Goal: Task Accomplishment & Management: Use online tool/utility

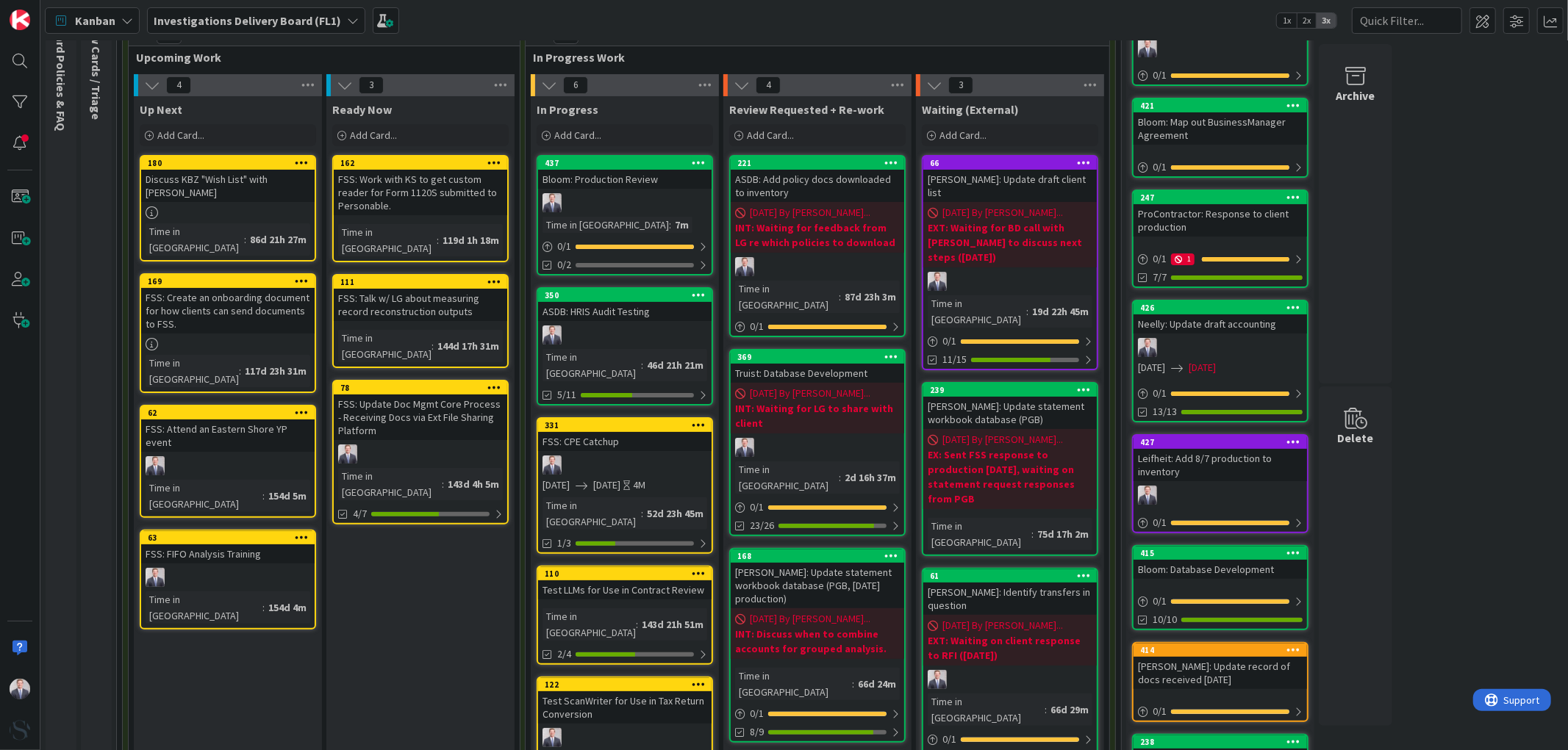
scroll to position [164, 0]
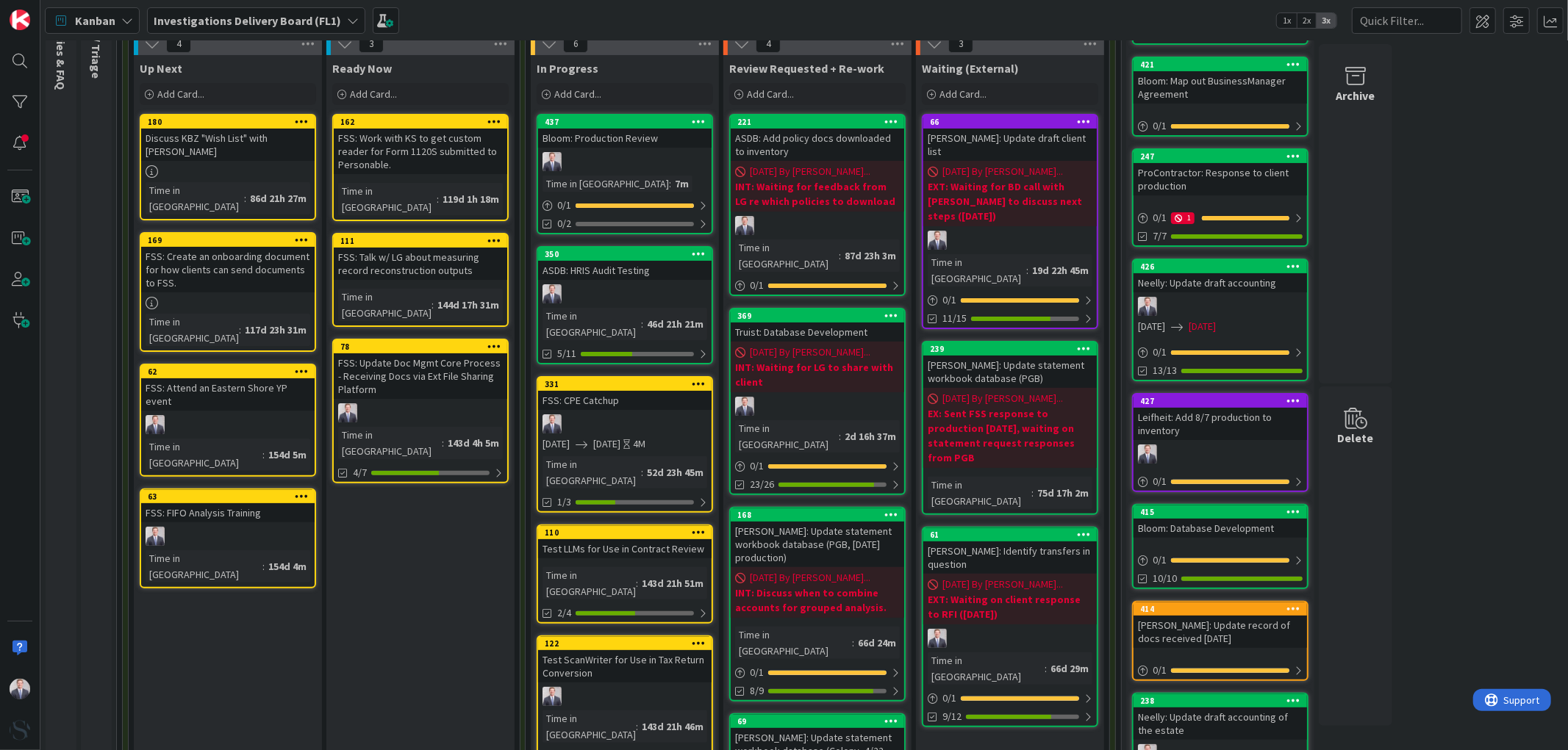
click at [811, 322] on div "Truist: Database Development" at bounding box center [817, 332] width 173 height 20
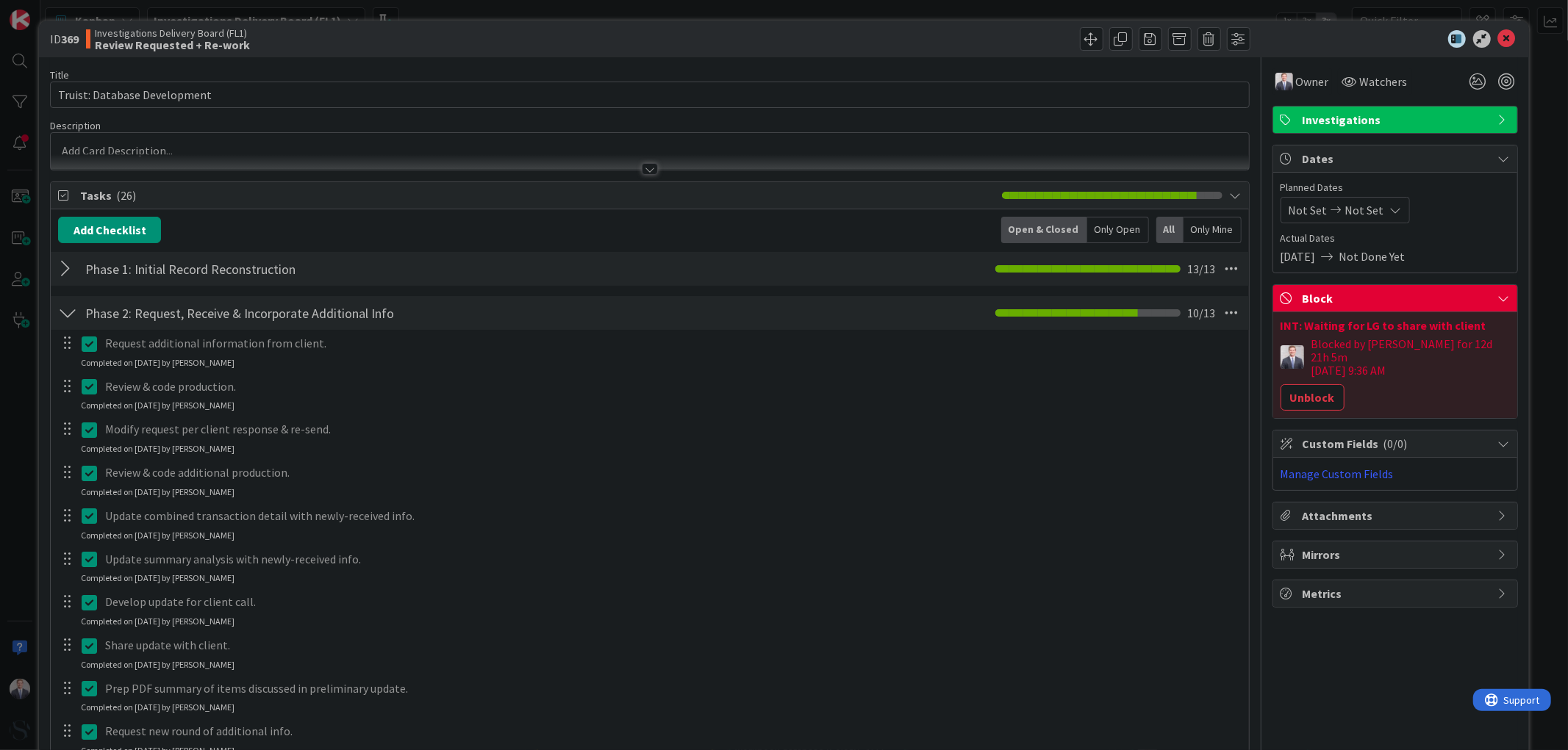
click at [1311, 385] on button "Unblock" at bounding box center [1311, 398] width 64 height 26
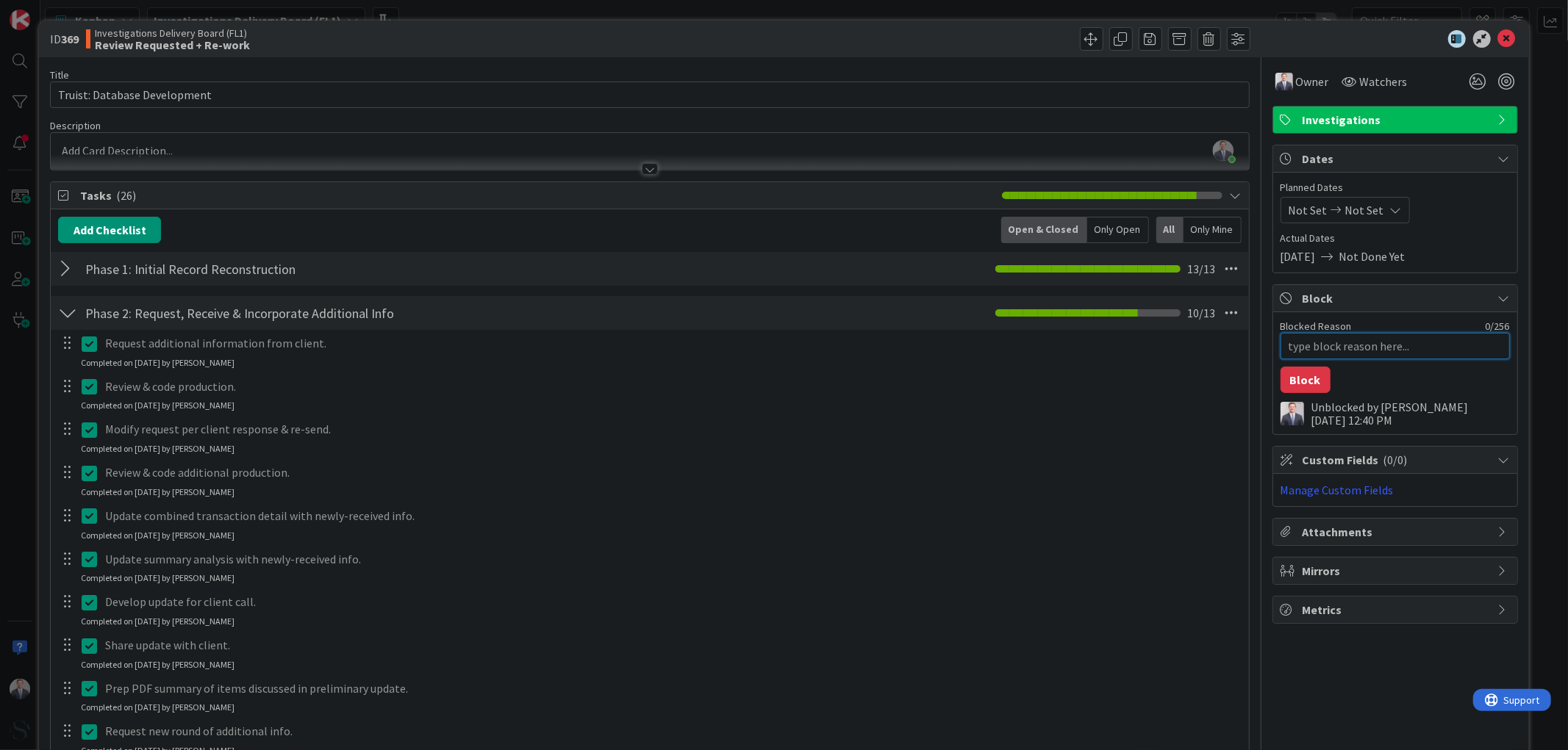
click at [1309, 347] on textarea "Blocked Reason" at bounding box center [1395, 346] width 229 height 26
type textarea "x"
type textarea "E"
type textarea "x"
type textarea "EX"
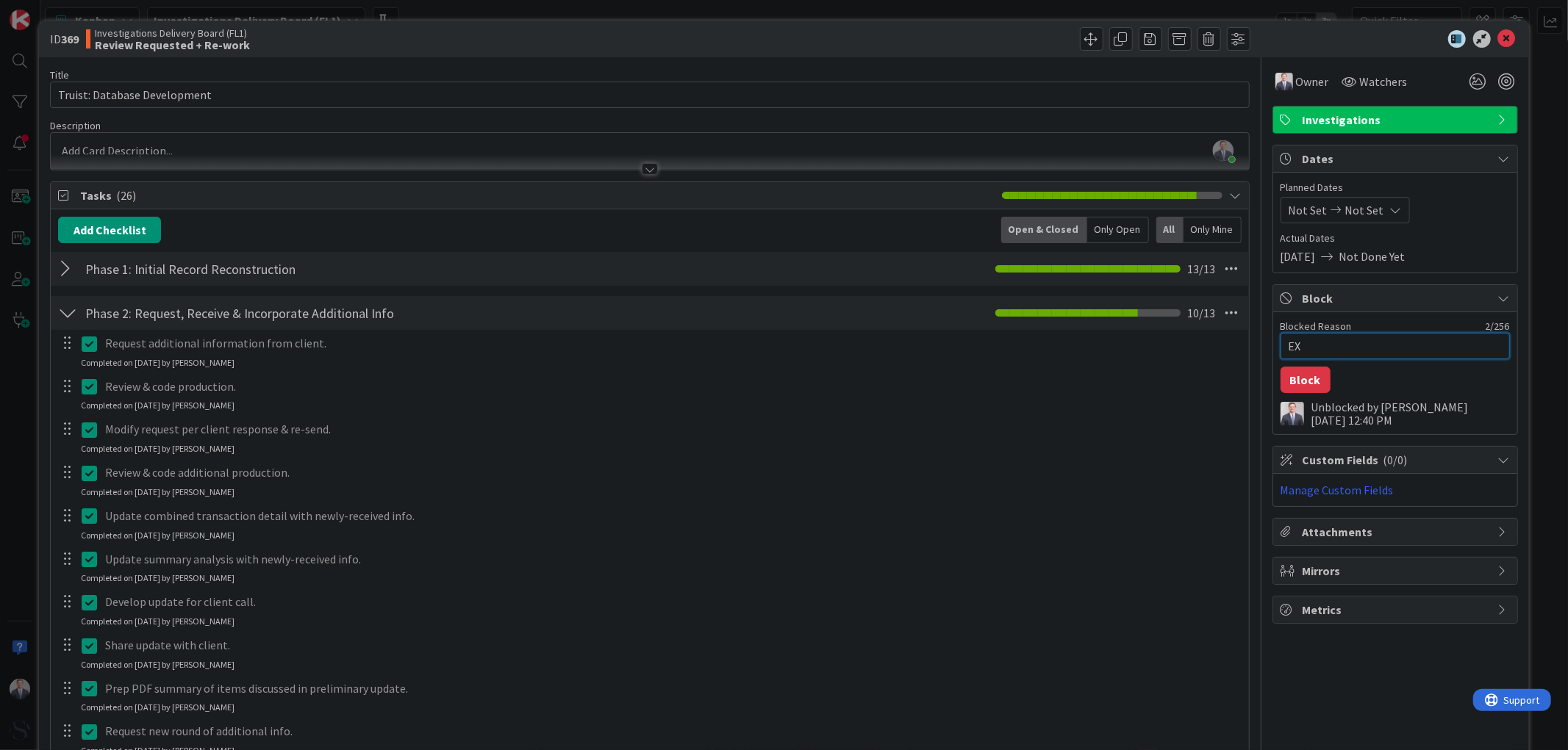
type textarea "x"
type textarea "EXT"
type textarea "x"
type textarea "EXT:"
type textarea "x"
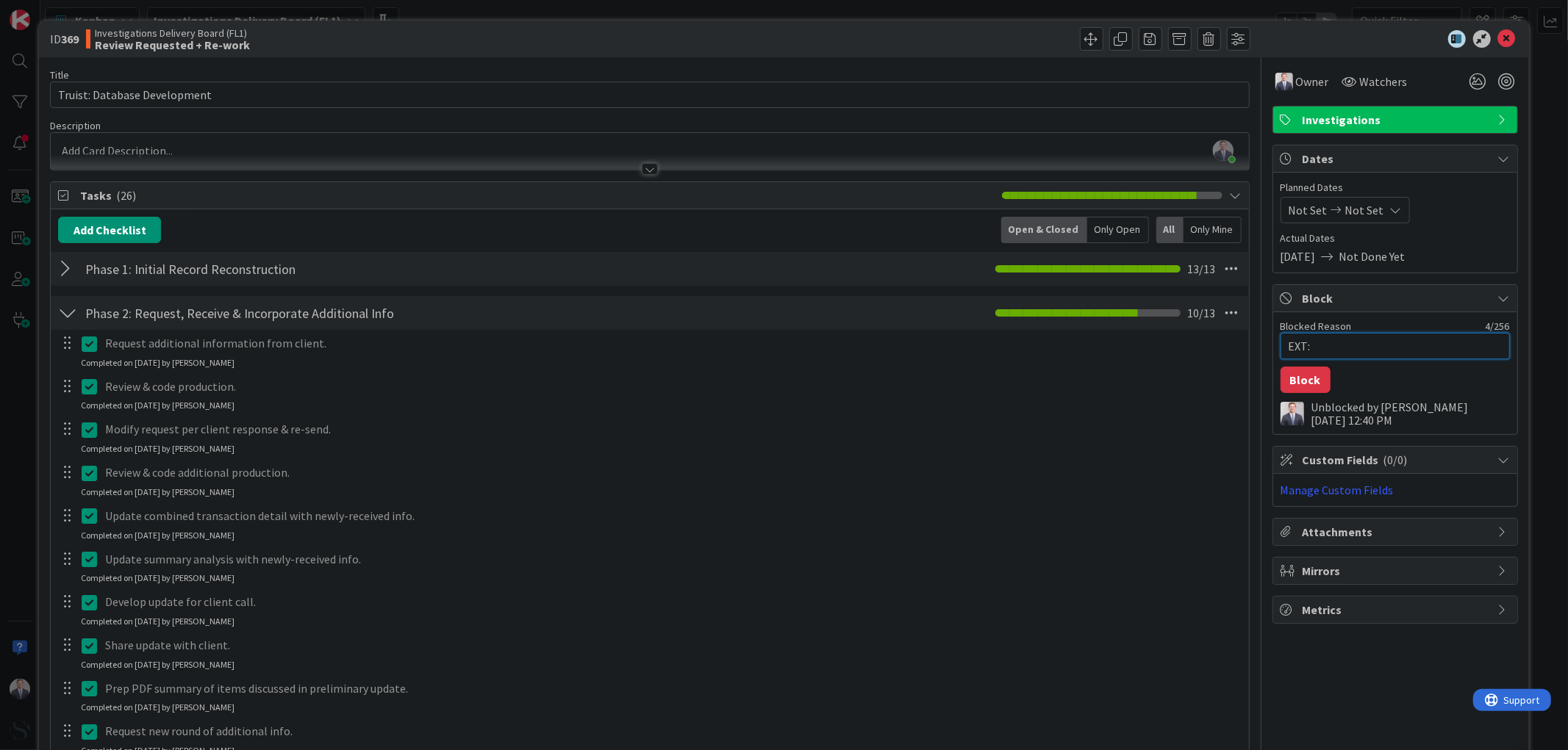
type textarea "EXT:"
type textarea "x"
type textarea "EXT: W"
type textarea "x"
type textarea "EXT: Wa"
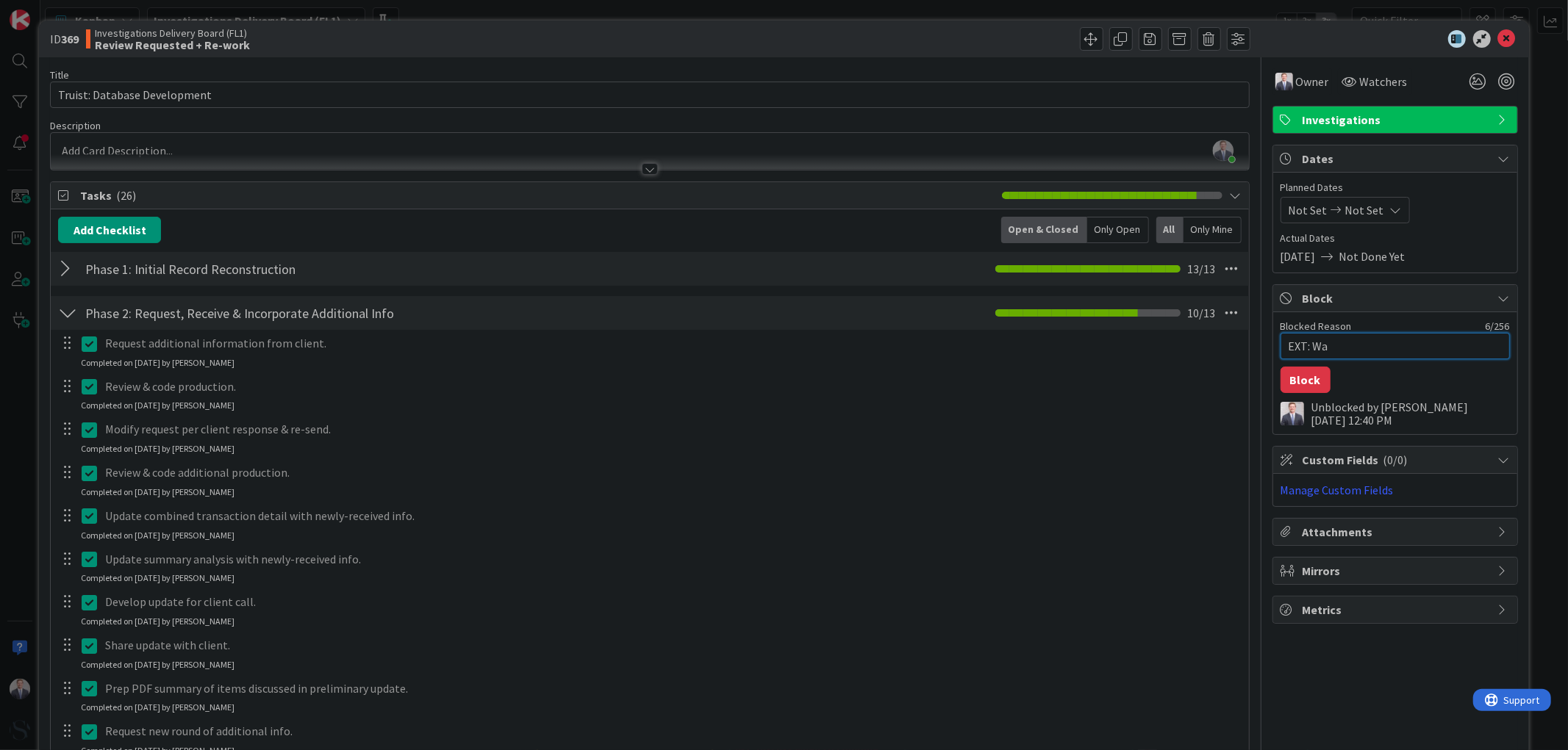
type textarea "x"
type textarea "EXT: [PERSON_NAME]"
type textarea "x"
type textarea "EXT: Wait"
type textarea "x"
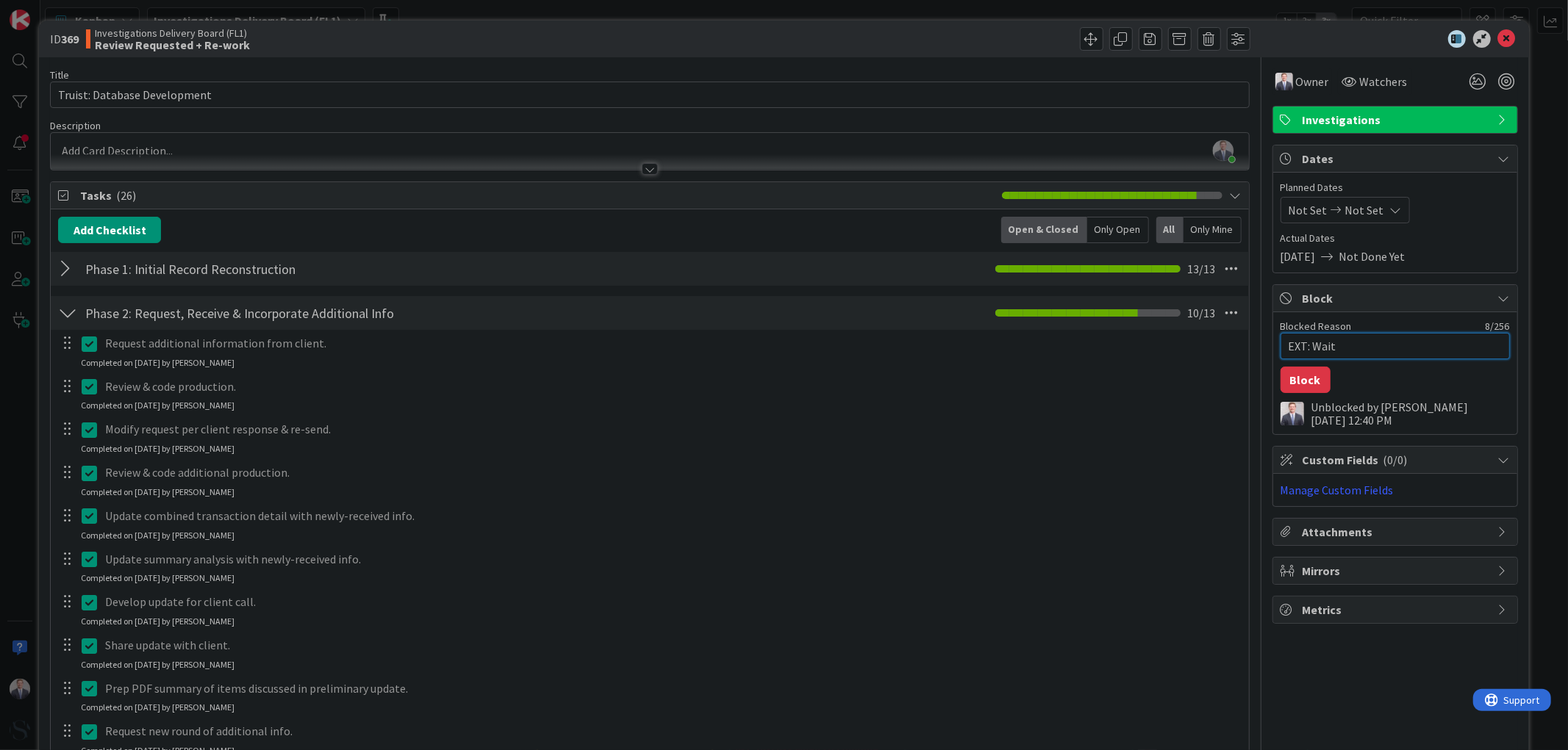
type textarea "EXT: Waiti"
type textarea "x"
type textarea "EXT: Waitin"
type textarea "x"
type textarea "EXT: Waiting"
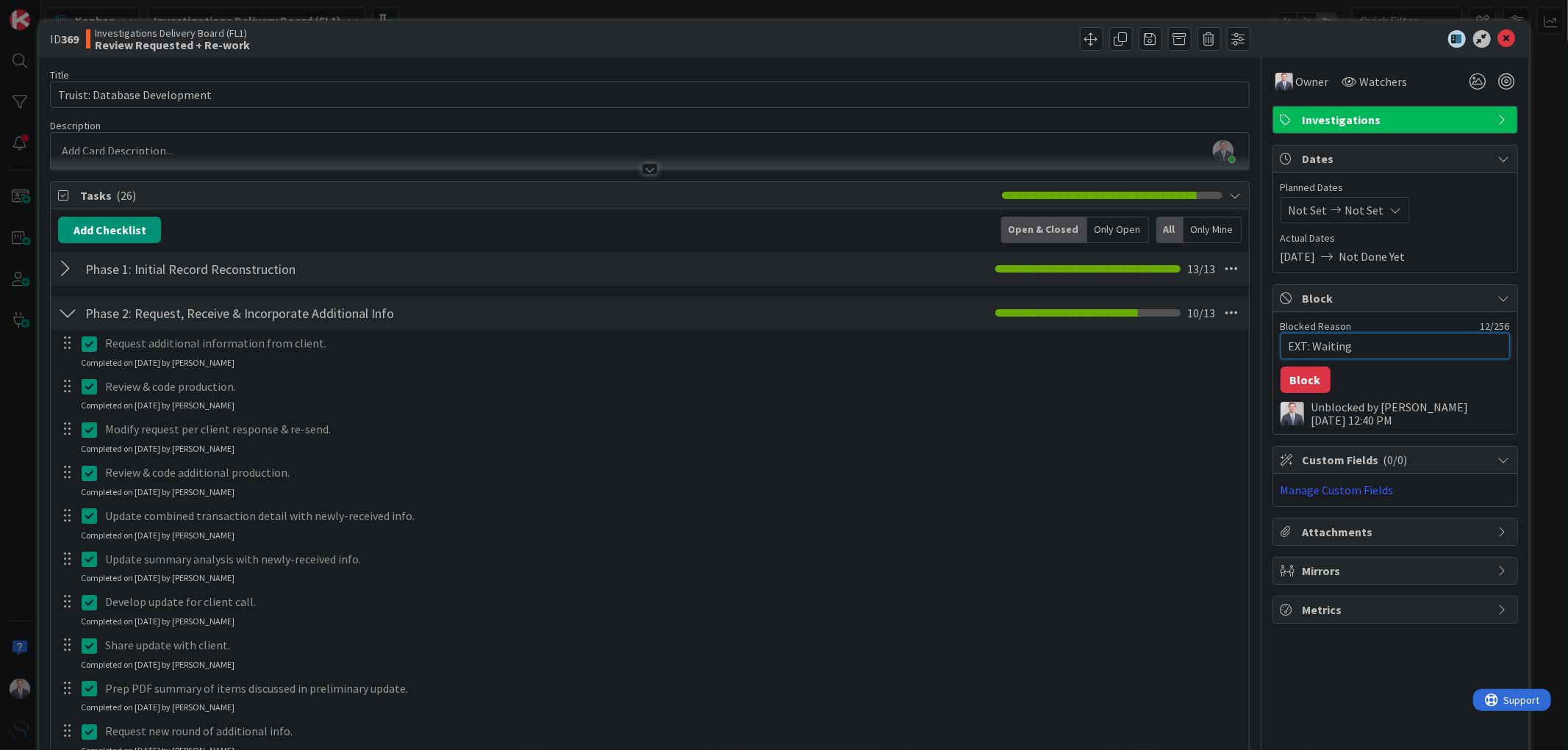
type textarea "x"
type textarea "EXT: Waitin"
type textarea "x"
type textarea "EXT: Waiting"
type textarea "x"
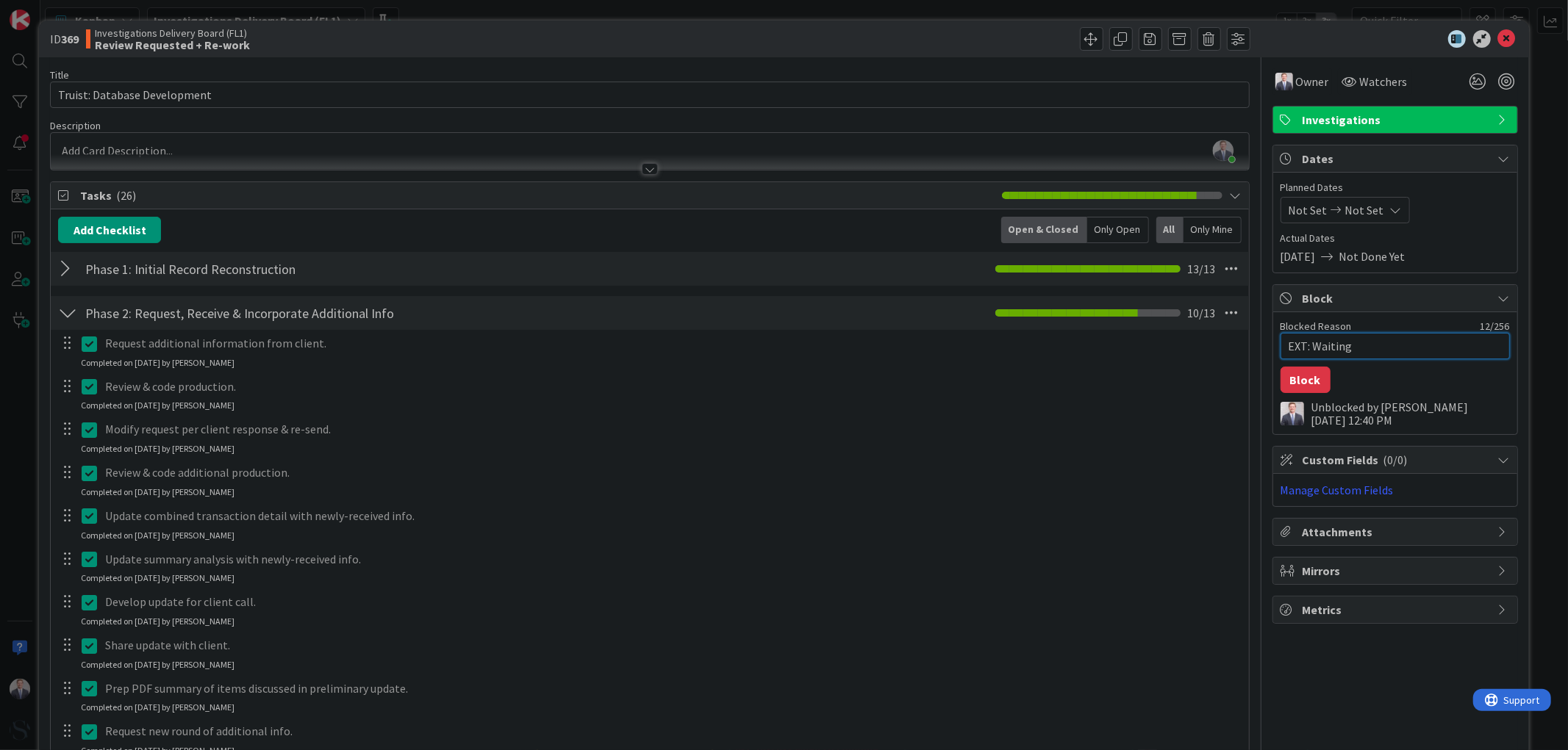
type textarea "EXT: Waitin"
type textarea "x"
type textarea "EXT: Waiti"
type textarea "x"
type textarea "EXT: Wait"
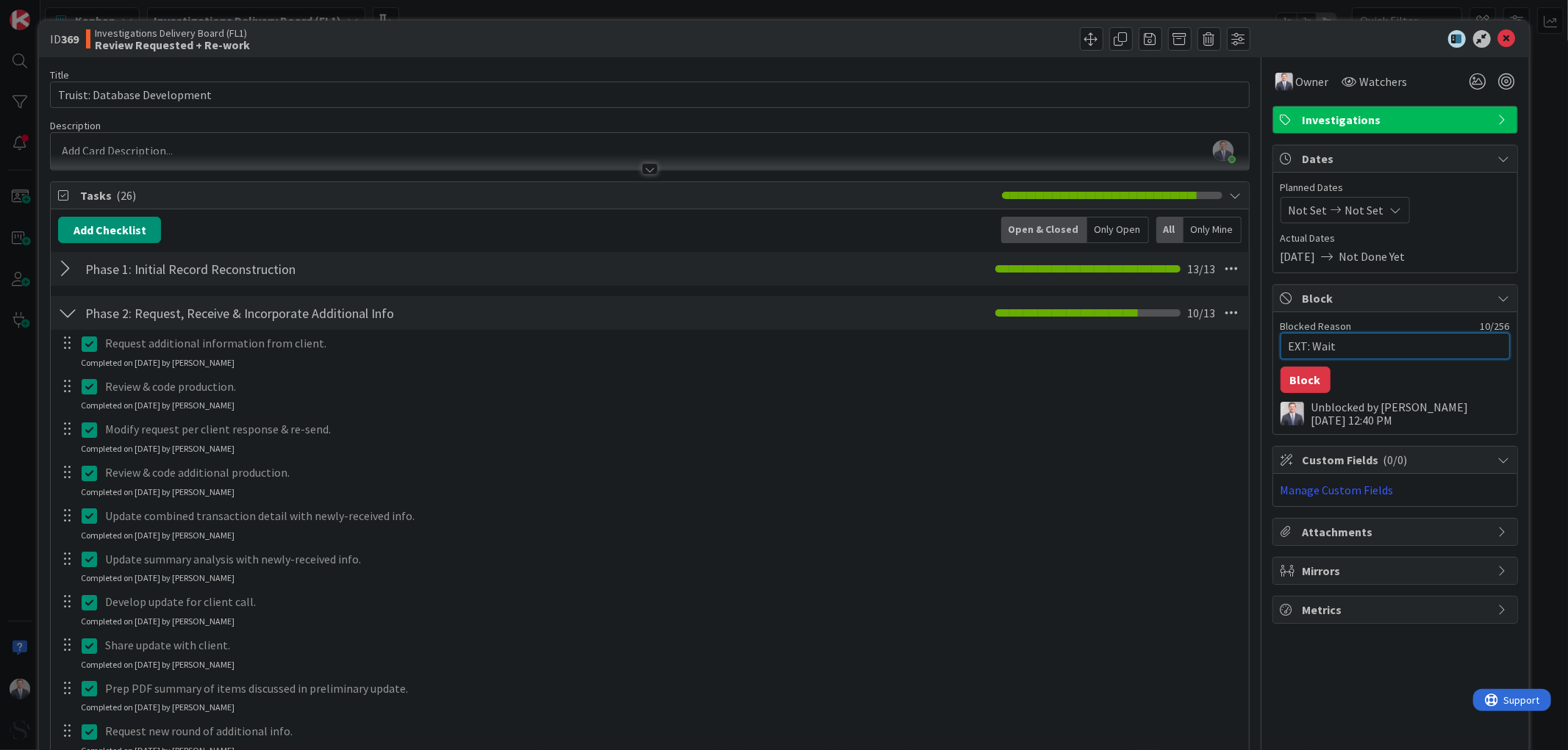
type textarea "x"
type textarea "EXT: [PERSON_NAME]"
type textarea "x"
type textarea "EXT: Wa"
type textarea "x"
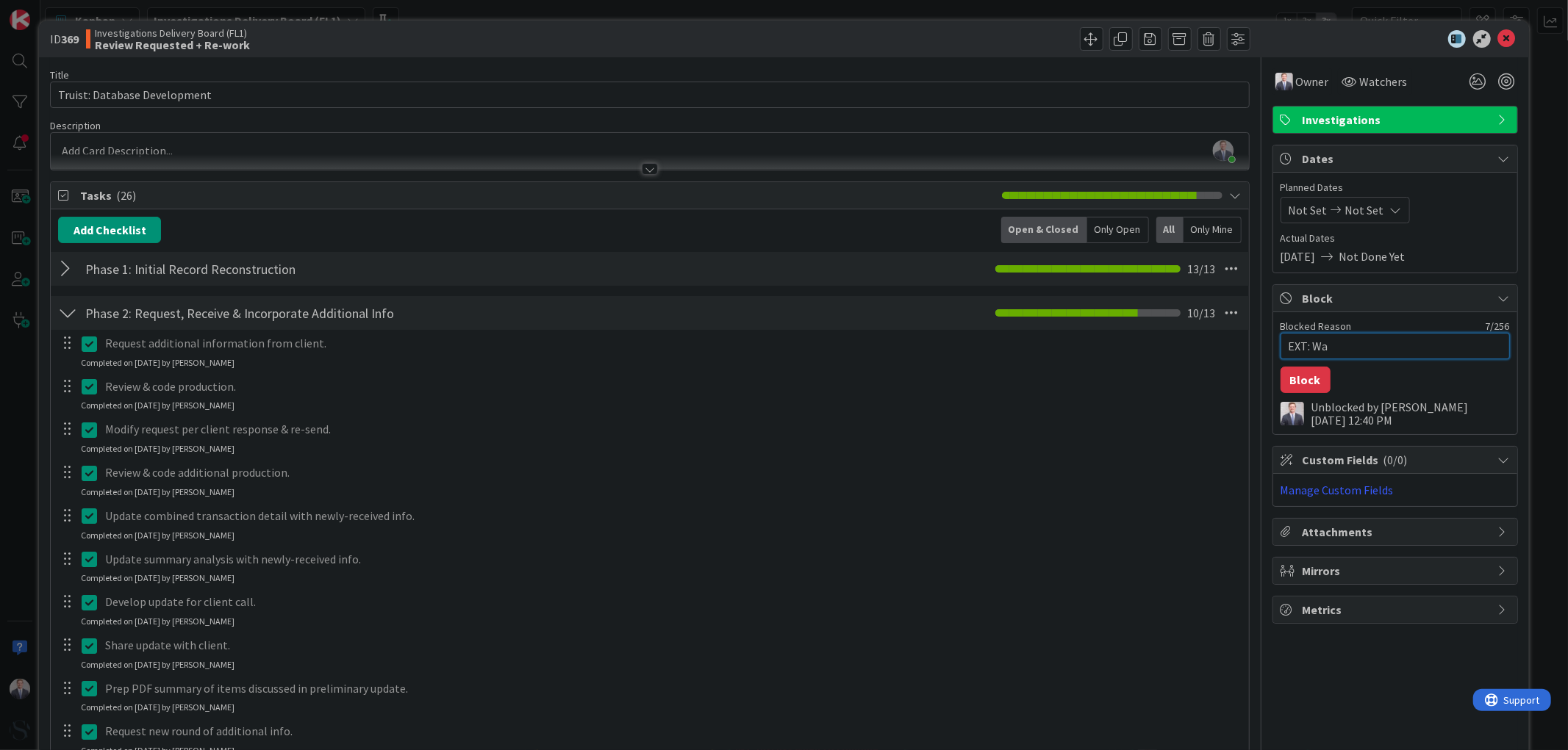
type textarea "EXT: W"
type textarea "x"
type textarea "EXT:"
type textarea "x"
type textarea "EXT: S"
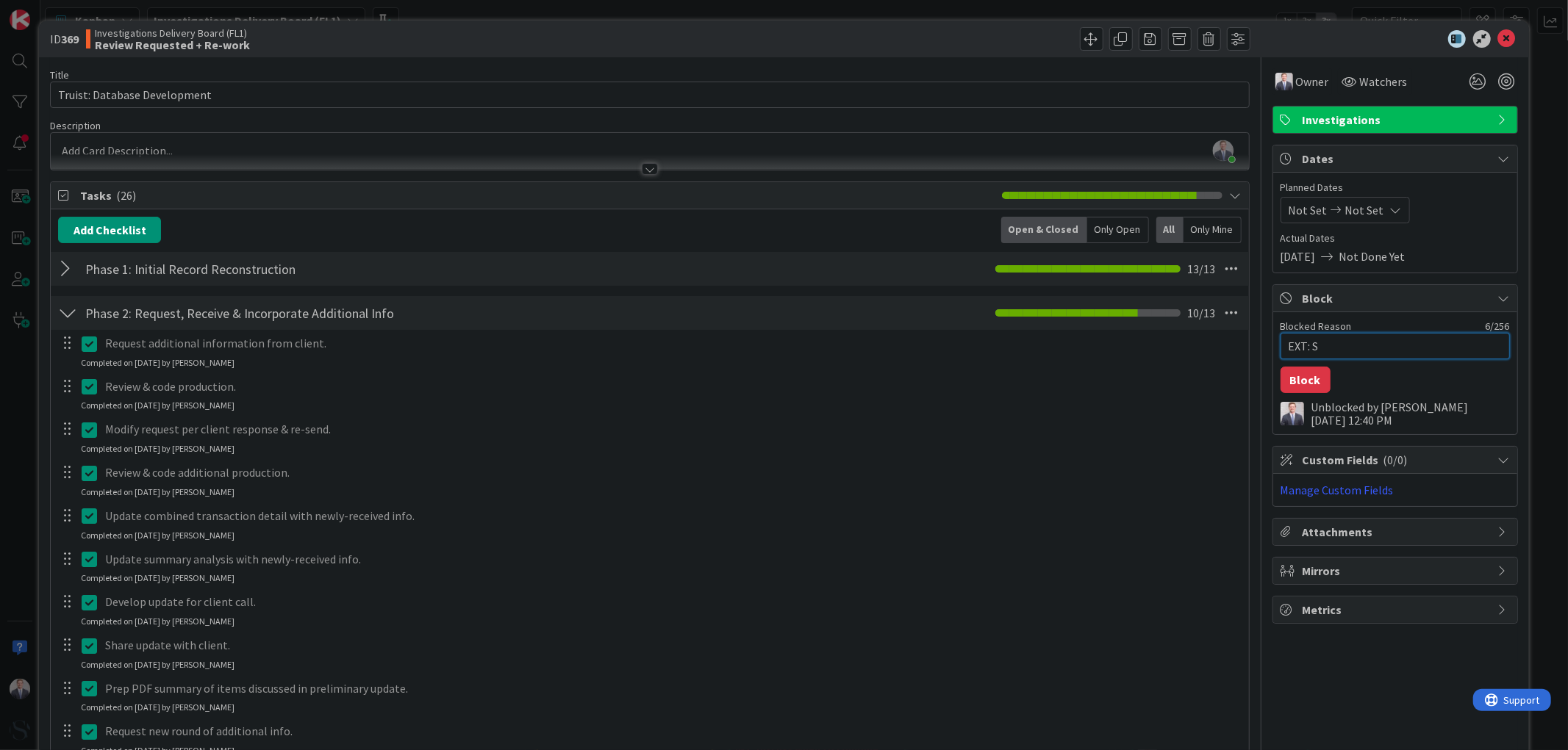
type textarea "x"
type textarea "EXT: Se"
type textarea "x"
type textarea "EXT: Sen"
type textarea "x"
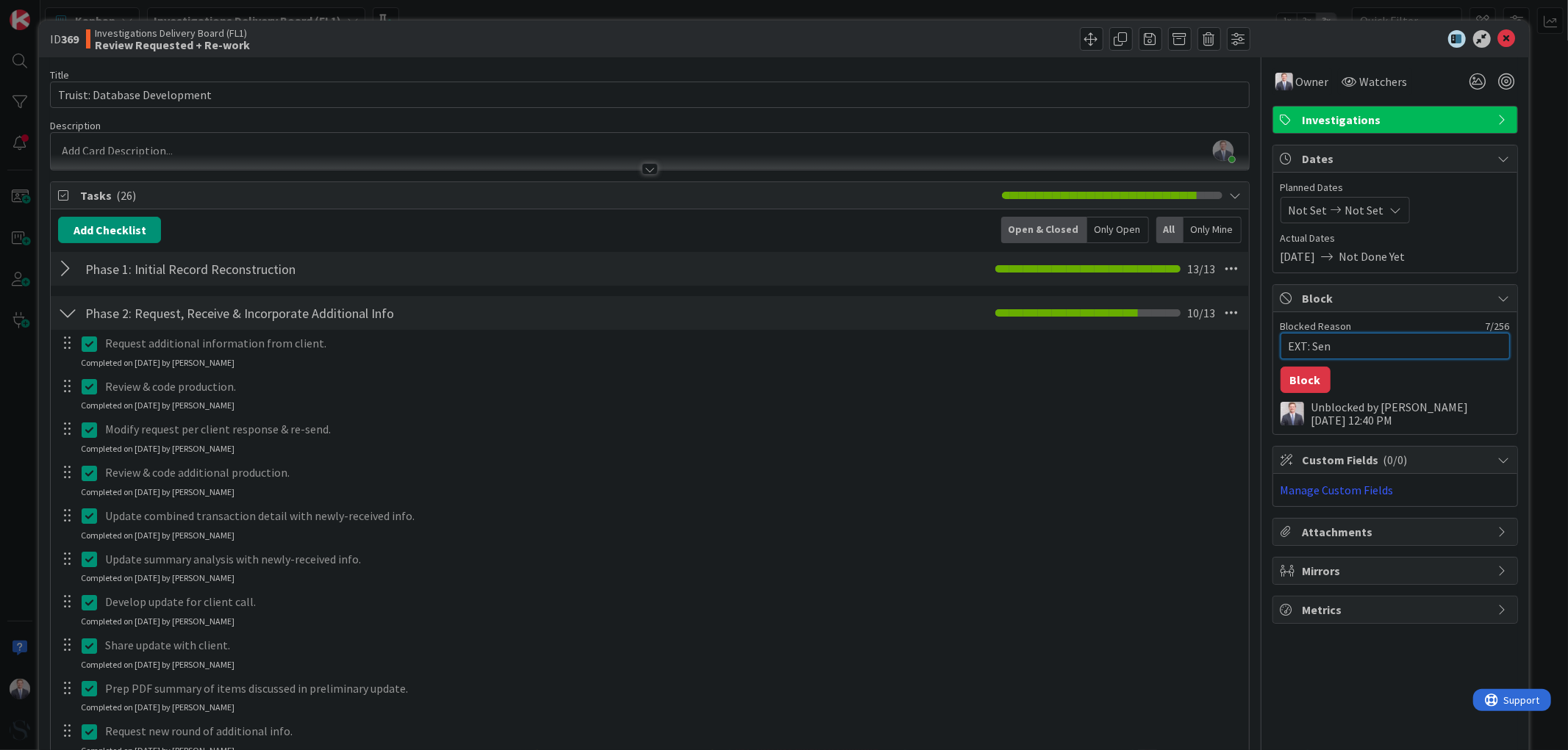
type textarea "EXT: Send"
type textarea "x"
type textarea "EXT: Send"
type textarea "x"
type textarea "EXT: Send d"
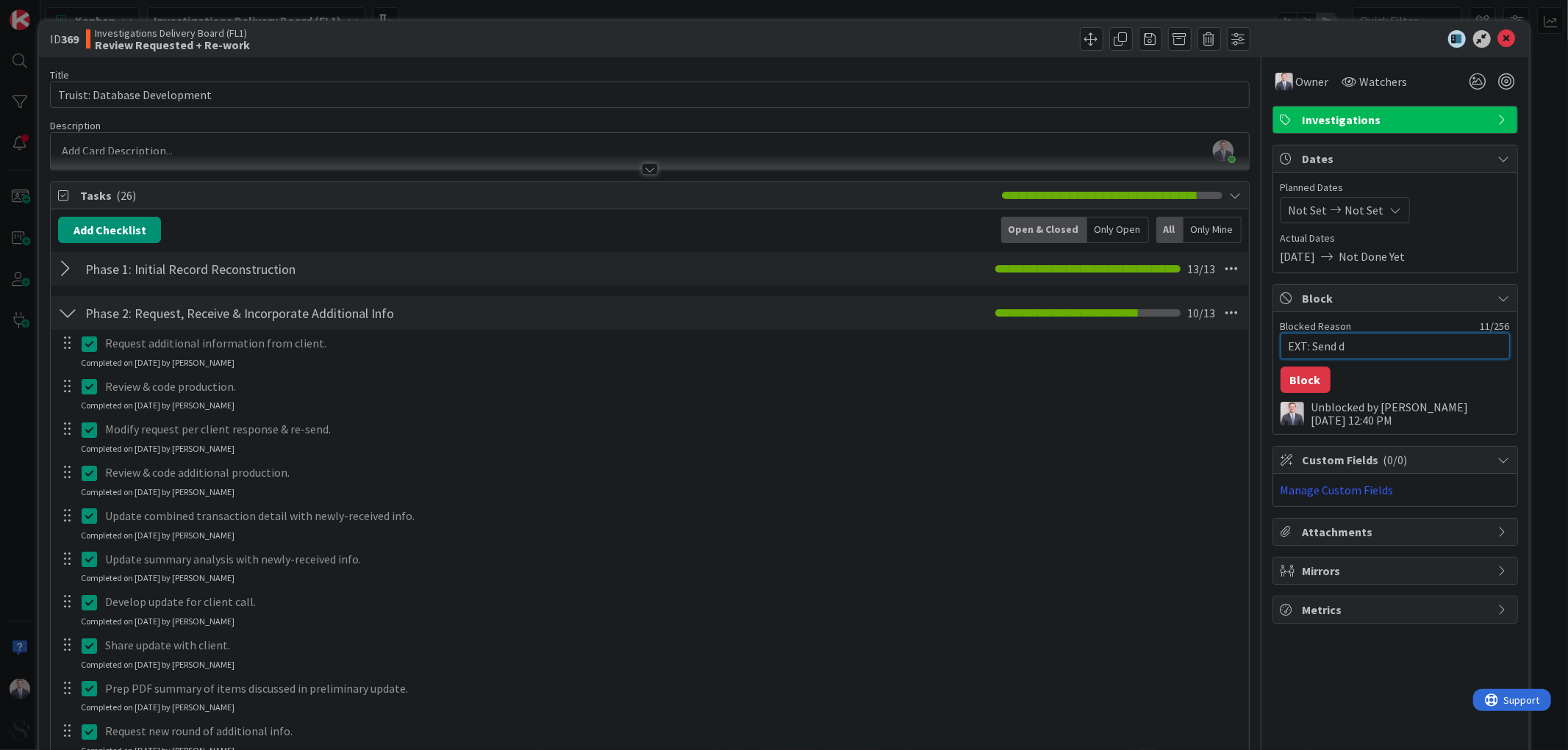
type textarea "x"
type textarea "EXT: Send dr"
type textarea "x"
type textarea "EXT: Send dra"
type textarea "x"
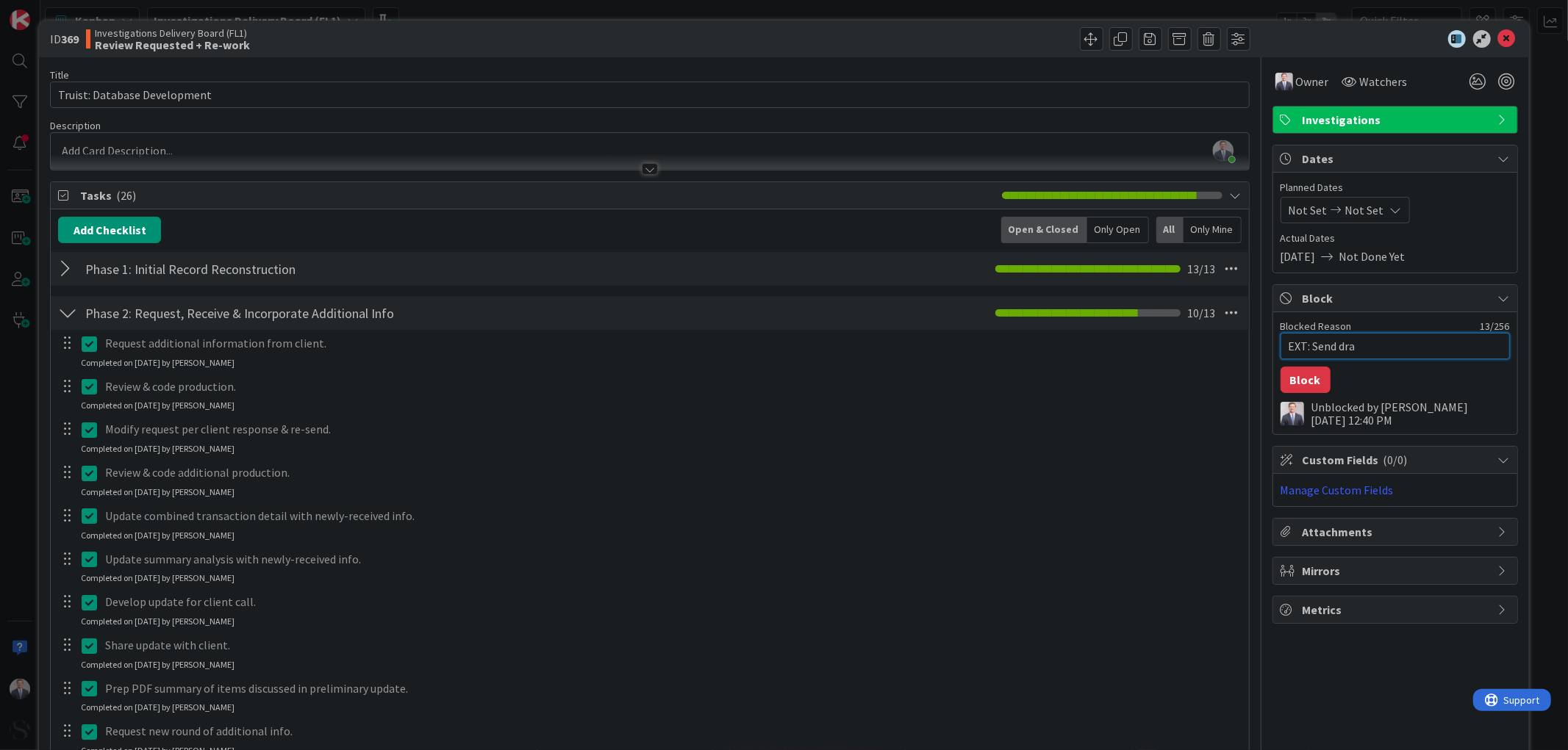
type textarea "EXT: Send draf"
type textarea "x"
type textarea "EXT: Send draft"
type textarea "x"
type textarea "EXT: Send draft"
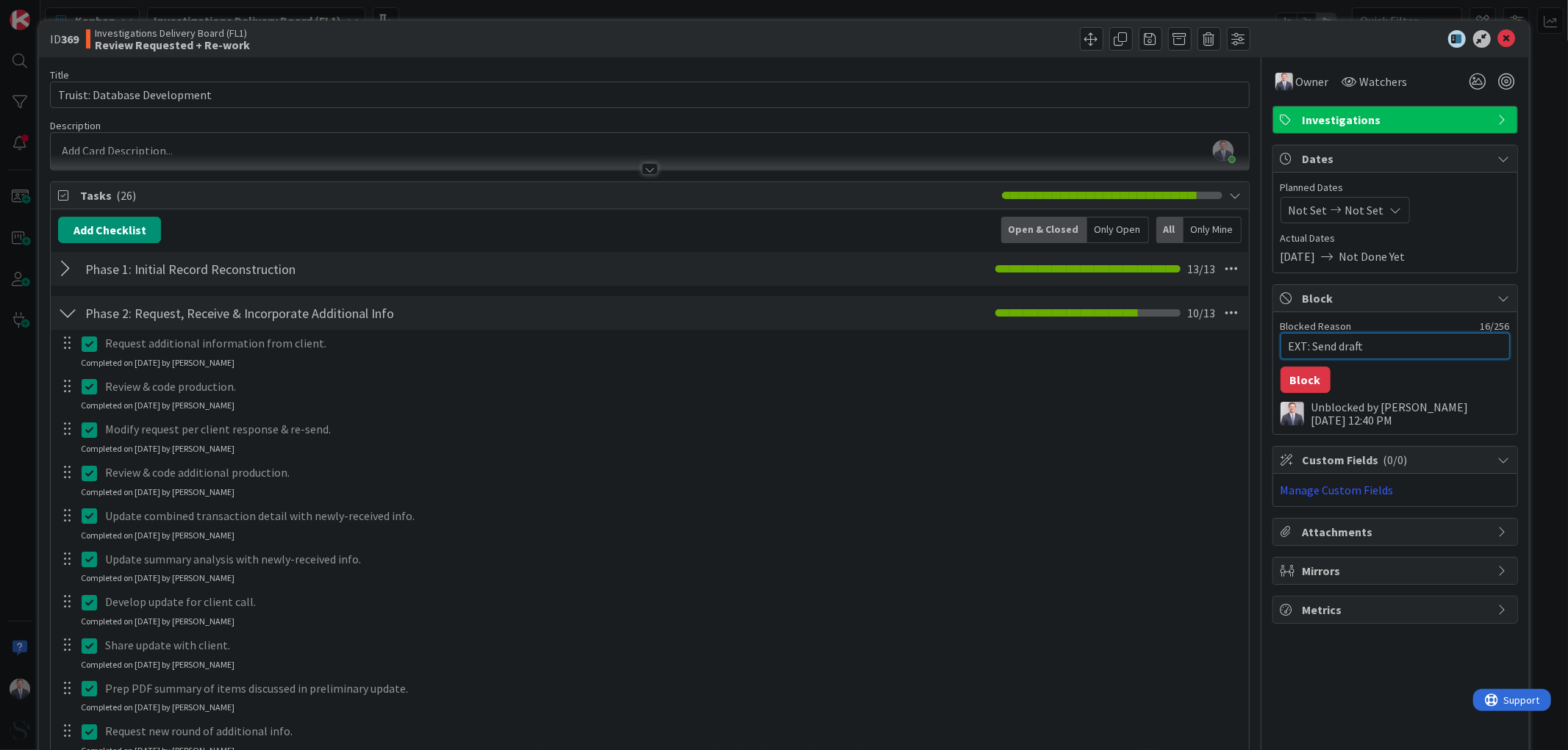
type textarea "x"
type textarea "EXT: Send draft f"
type textarea "x"
type textarea "EXT: Send draft fi"
type textarea "x"
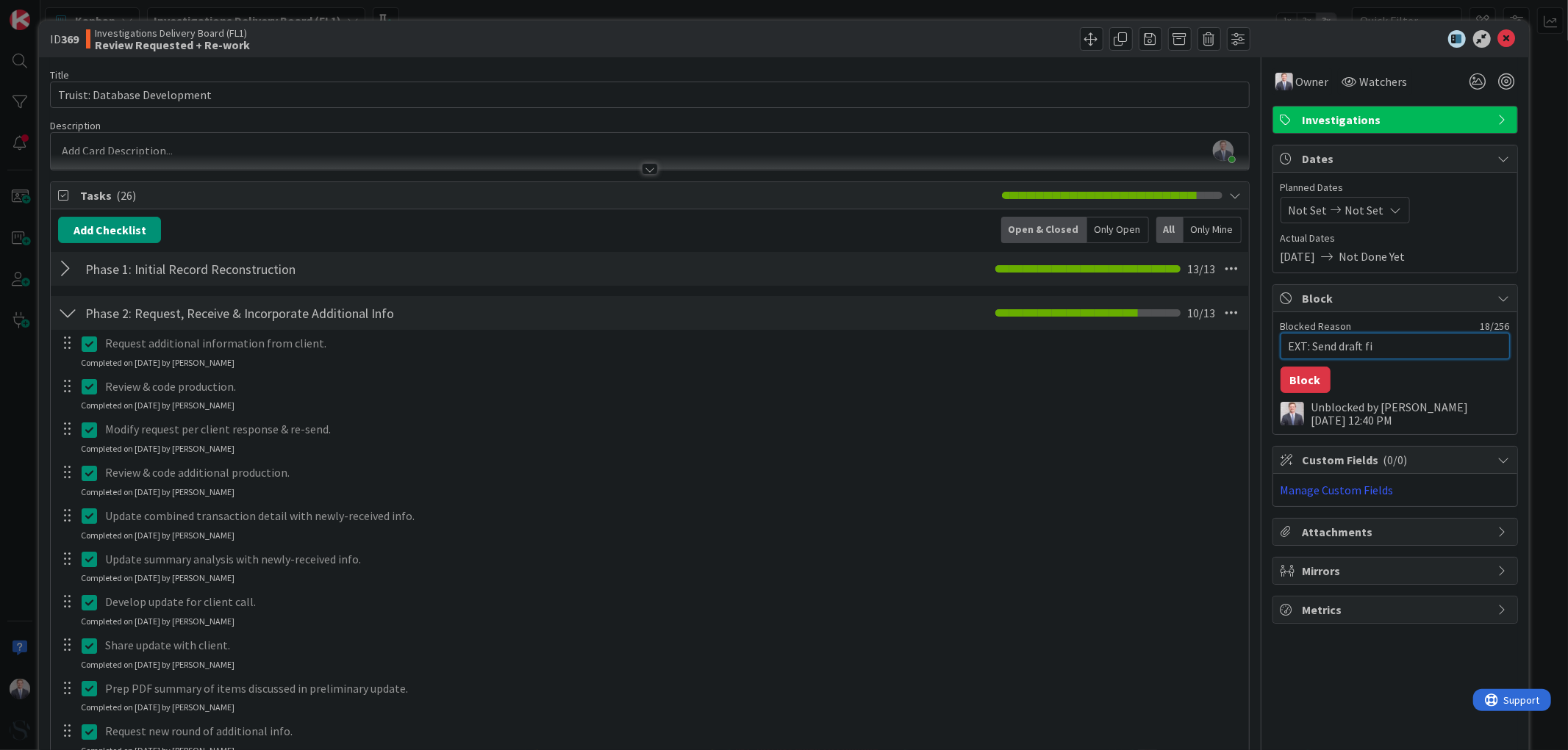
type textarea "EXT: Send draft fid"
type textarea "x"
type textarea "EXT: Send draft fi"
type textarea "x"
type textarea "EXT: Send draft fin"
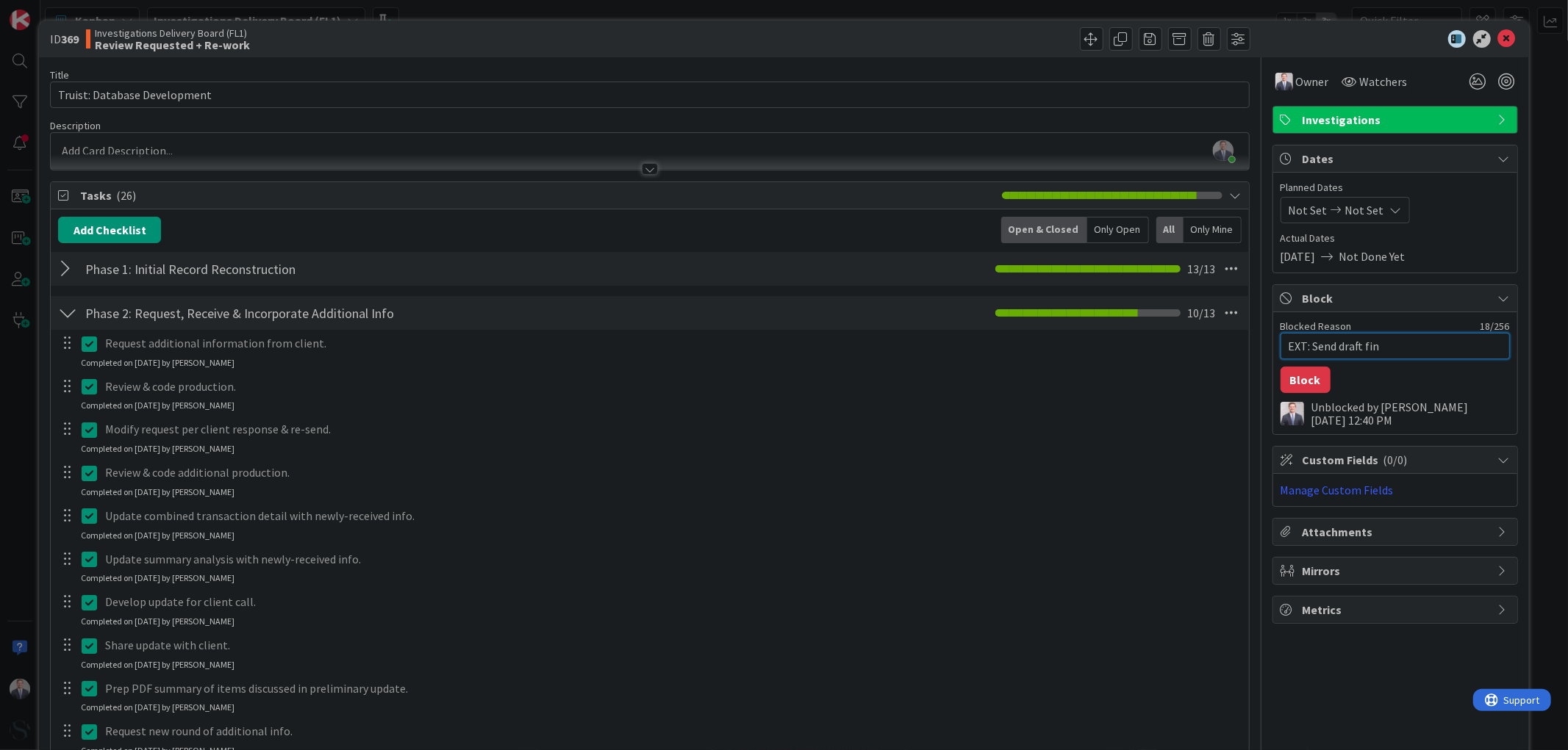
type textarea "x"
type textarea "EXT: Send draft find"
type textarea "x"
type textarea "EXT: Send draft findi"
type textarea "x"
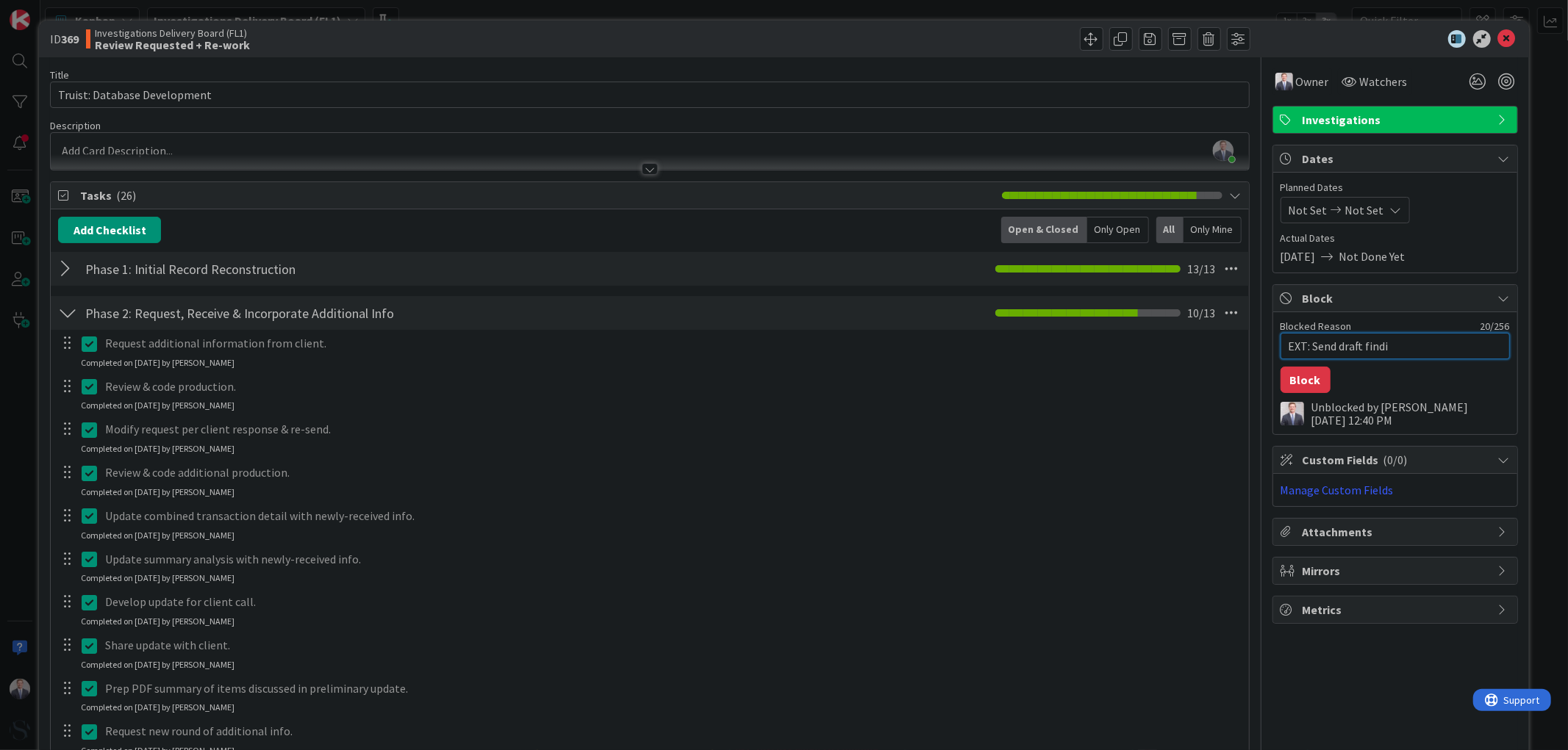
type textarea "EXT: Send draft findin"
type textarea "x"
type textarea "EXT: Send draft finding"
type textarea "x"
type textarea "EXT: Send draft findings"
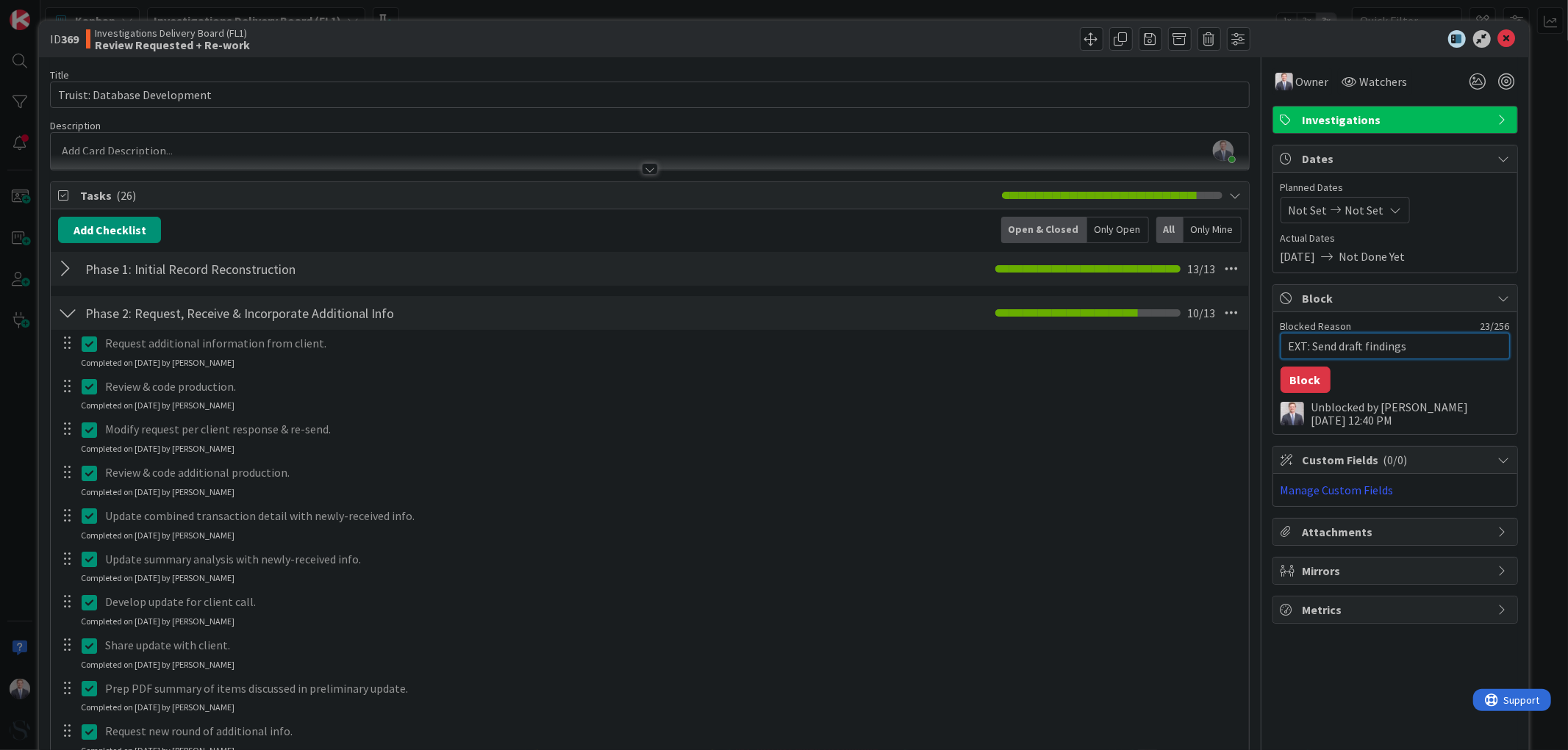
type textarea "x"
type textarea "EXT: Send draft findings"
type textarea "x"
type textarea "EXT: Send draft findings t"
type textarea "x"
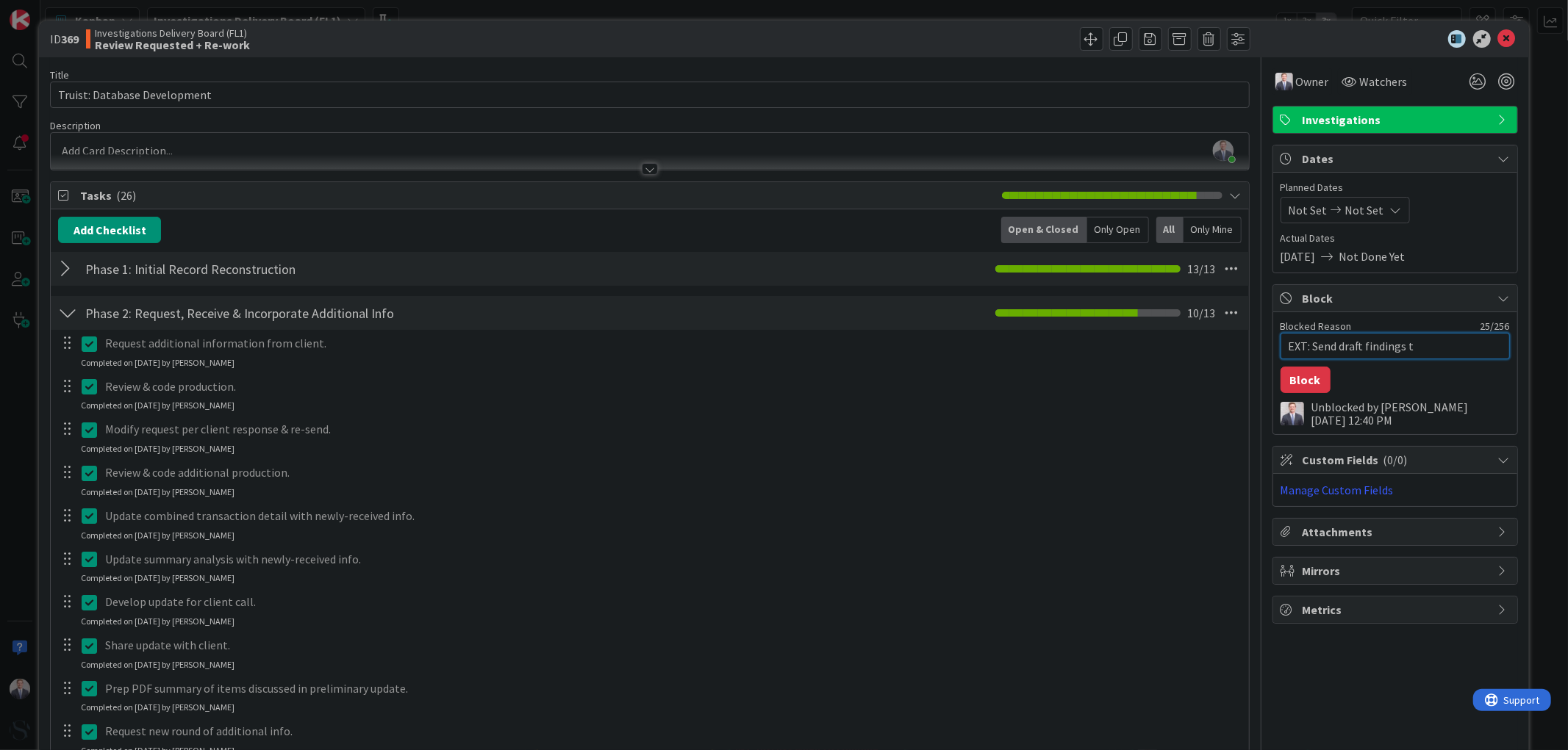
type textarea "EXT: Send draft findings to"
type textarea "x"
type textarea "EXT: Send draft findings to"
type textarea "x"
type textarea "EXT: Send draft findings to R"
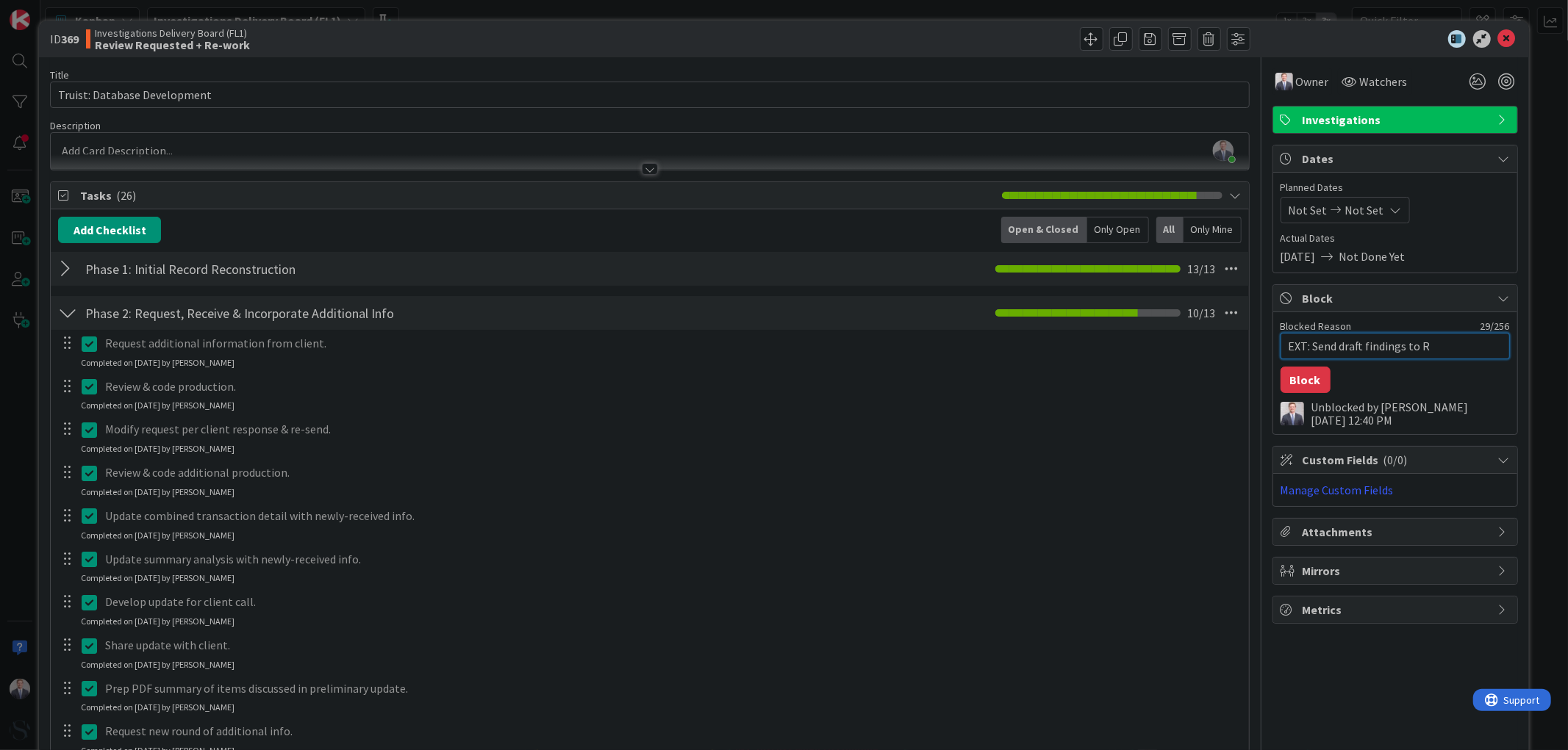
type textarea "x"
type textarea "EXT: Send draft findings to [PERSON_NAME]"
type textarea "x"
type textarea "EXT: Send draft findings to Ric"
type textarea "x"
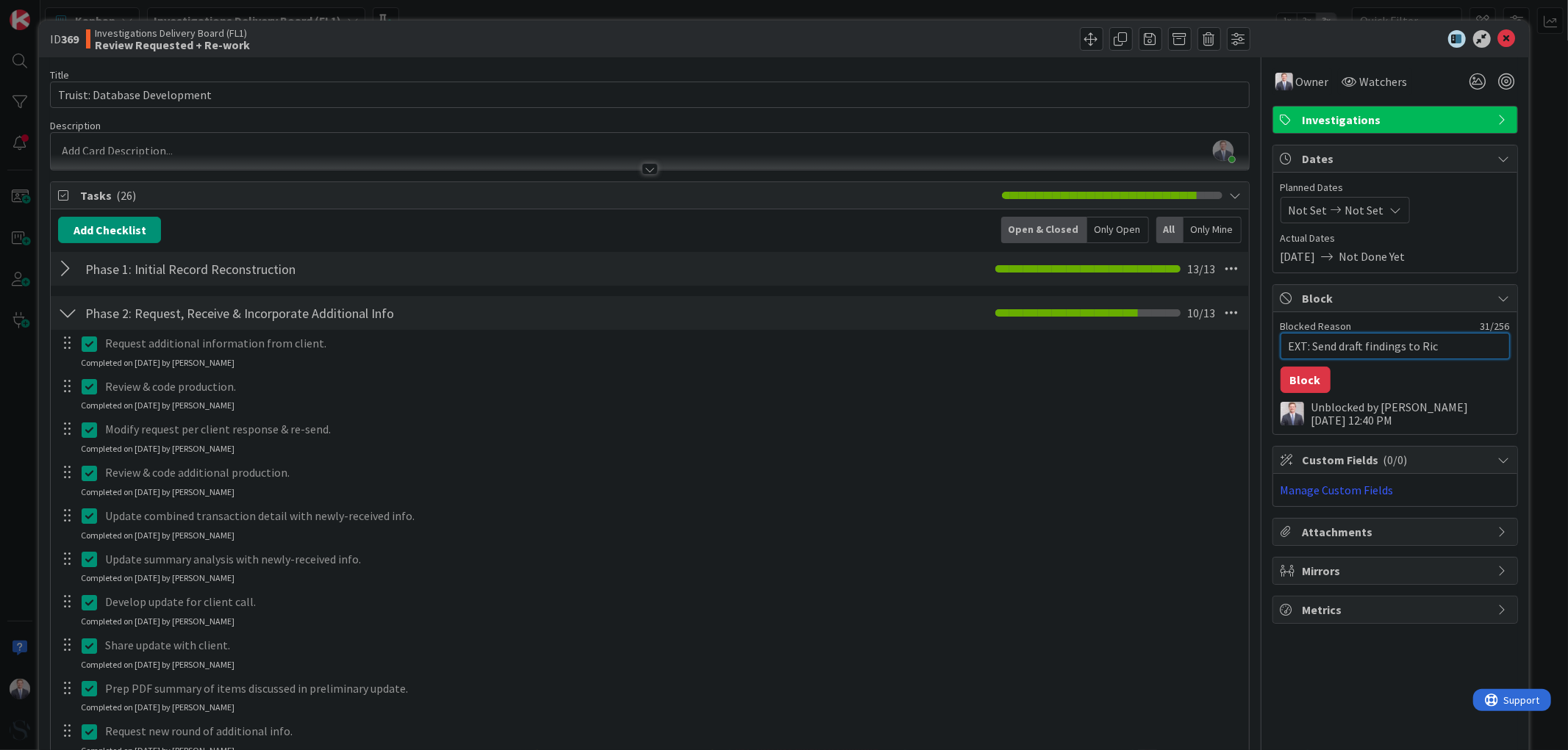
type textarea "EXT: Send draft findings to [PERSON_NAME]"
type textarea "x"
type textarea "EXT: Send draft findings to [PERSON_NAME]"
type textarea "x"
type textarea "EXT: Send draft findings to [PERSON_NAME]"
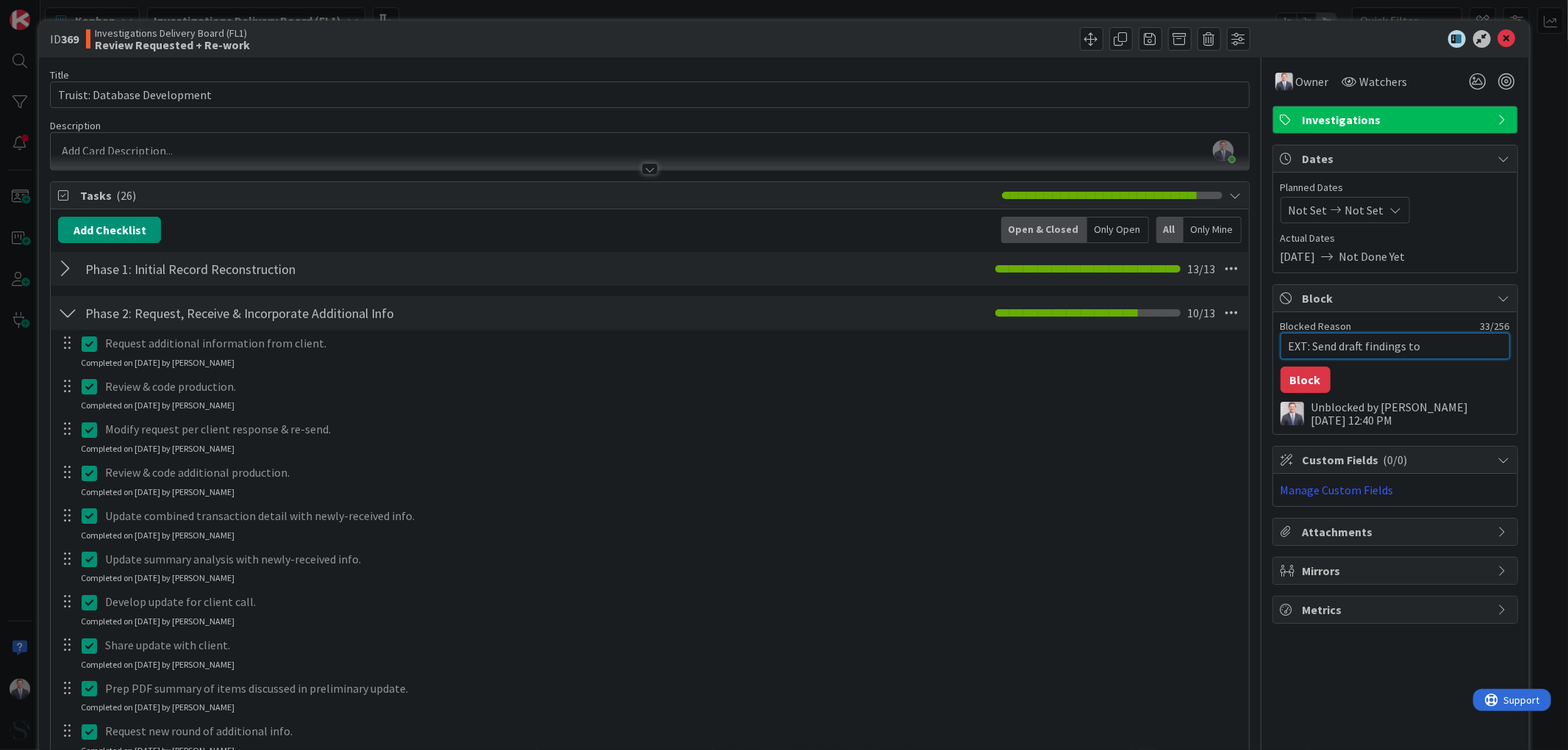
type textarea "x"
type textarea "EXT: Send draft findings to [PERSON_NAME]"
type textarea "x"
type textarea "EXT: Send draft findings to [PERSON_NAME]"
type textarea "x"
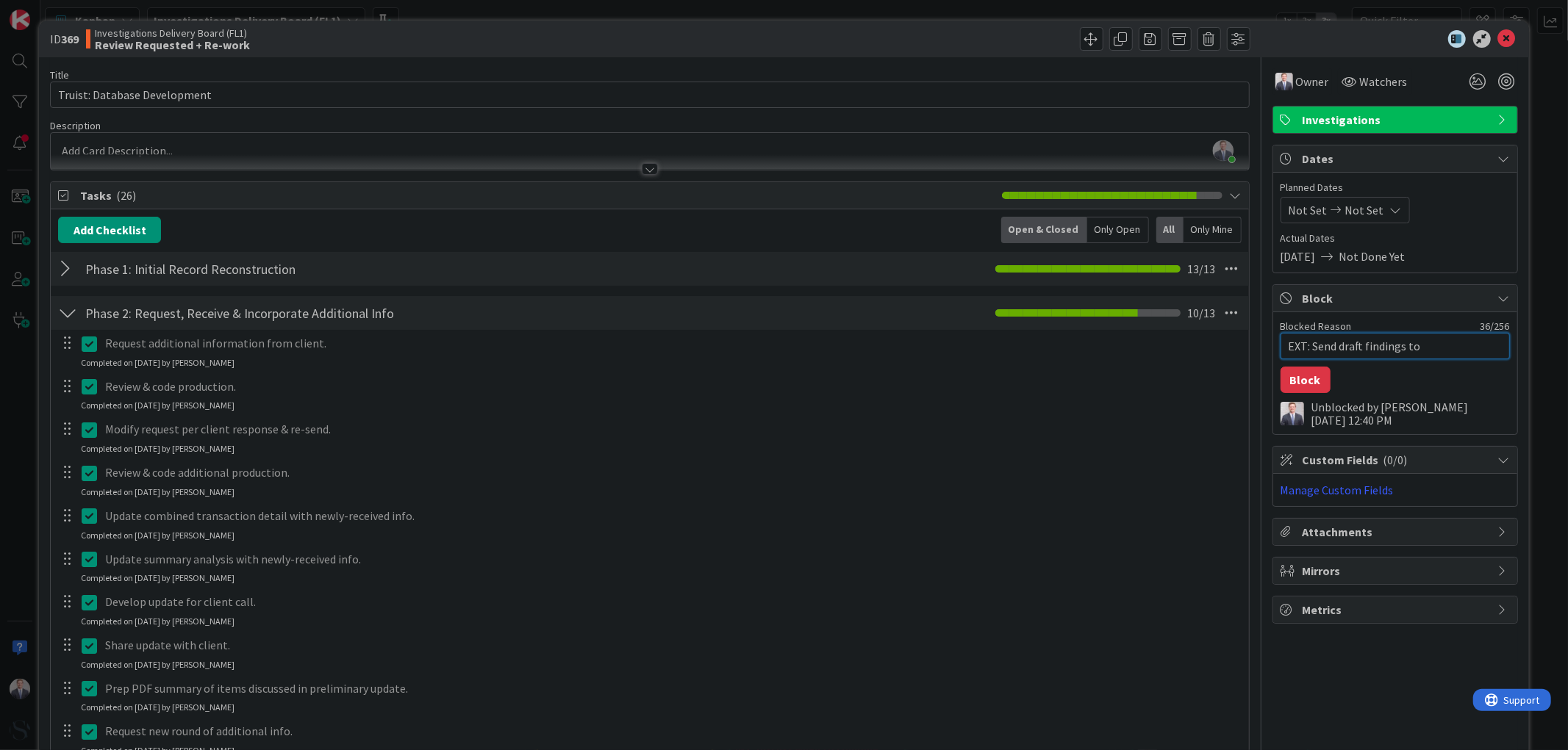
type textarea "EXT: Send draft findings to [PERSON_NAME]"
click at [1325, 349] on textarea "EXT: Send draft findings to [PERSON_NAME]" at bounding box center [1395, 346] width 229 height 26
type textarea "x"
type textarea "EXT: Sen draft findings to [PERSON_NAME]"
type textarea "x"
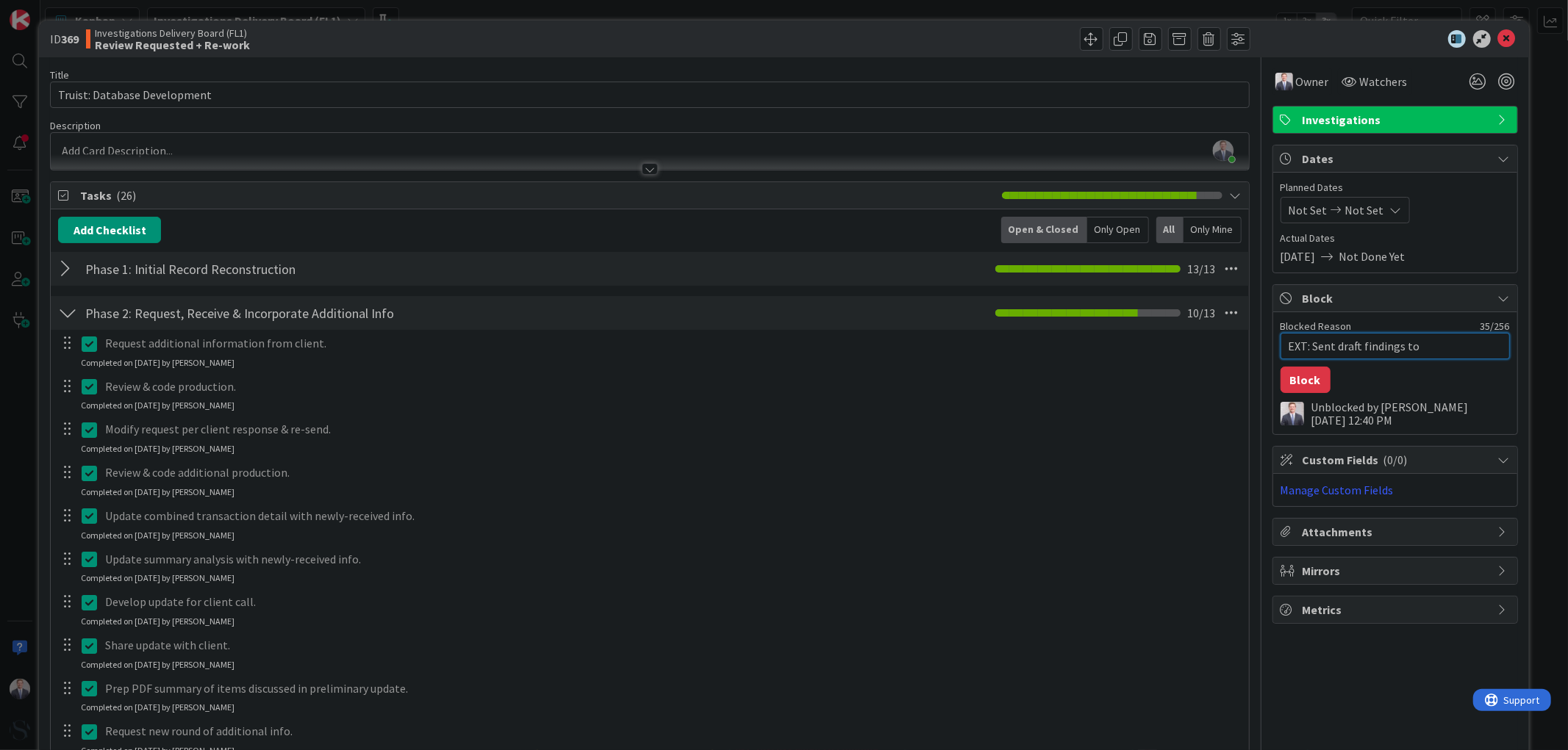
type textarea "EXT: Sent draft findings to [PERSON_NAME]"
click at [1301, 377] on button "Block" at bounding box center [1305, 380] width 50 height 26
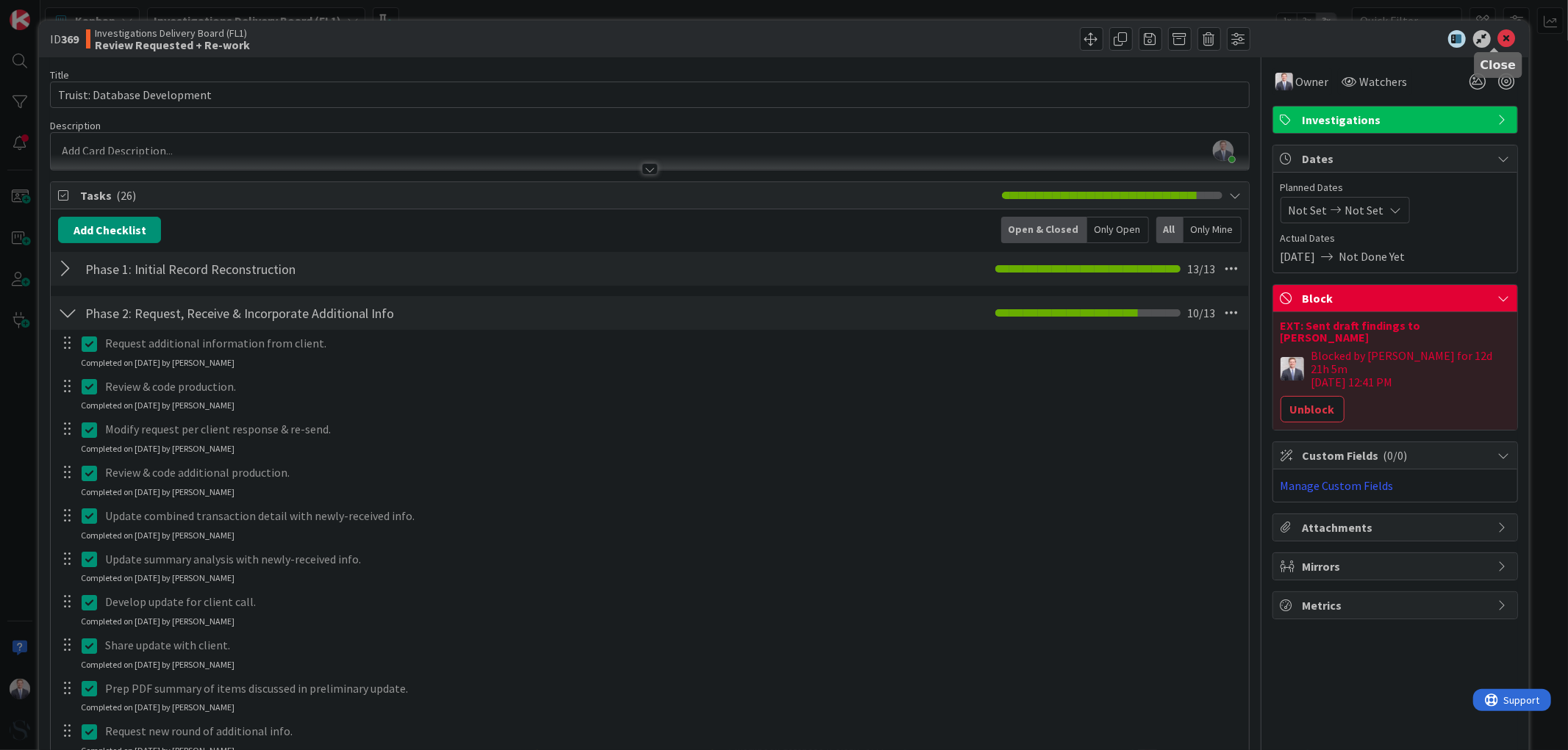
click at [1498, 40] on icon at bounding box center [1507, 39] width 18 height 18
